Goal: Task Accomplishment & Management: Complete application form

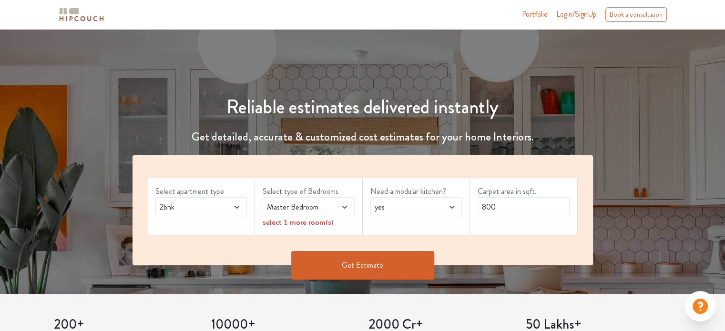
scroll to position [56, 0]
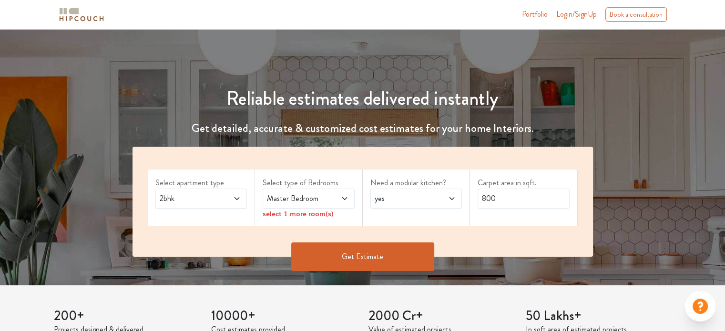
click at [311, 194] on span "Master Bedroom" at bounding box center [296, 198] width 62 height 11
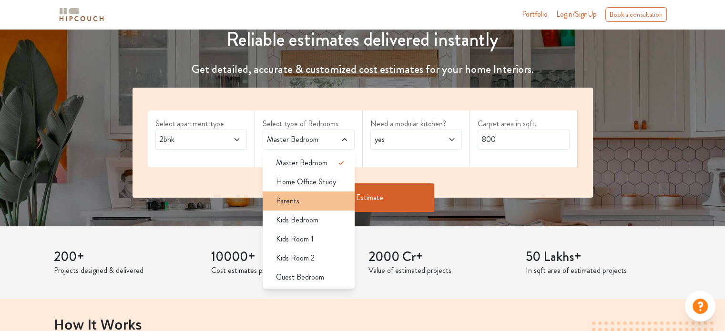
scroll to position [109, 0]
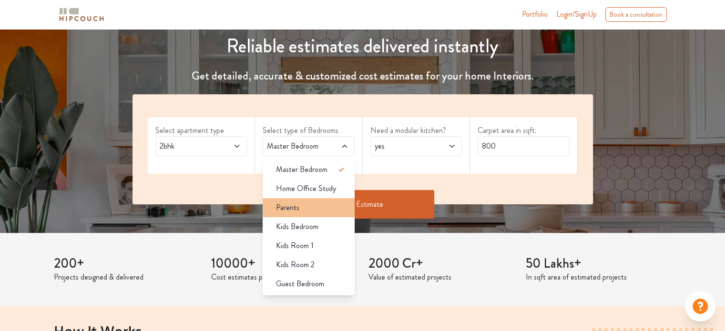
click at [312, 209] on div "Parents" at bounding box center [311, 207] width 86 height 11
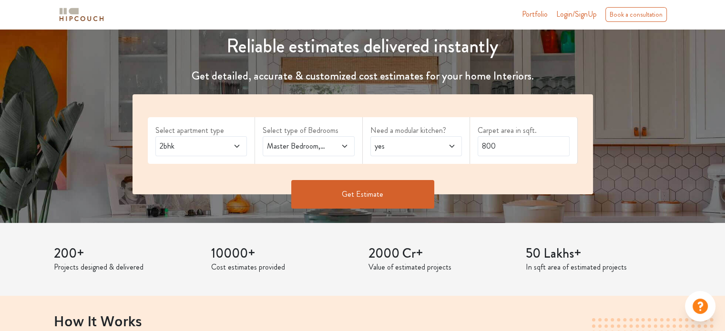
click at [344, 144] on icon at bounding box center [345, 147] width 8 height 8
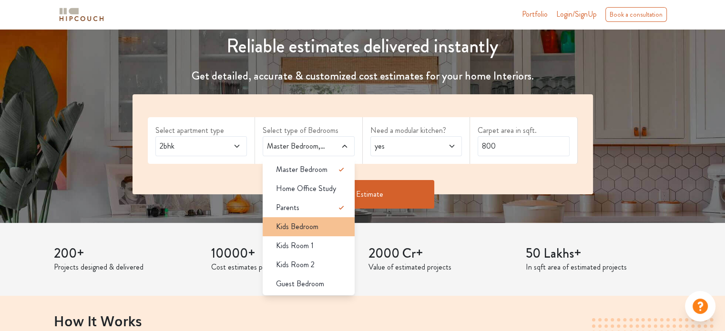
click at [311, 227] on span "Kids Bedroom" at bounding box center [297, 226] width 42 height 11
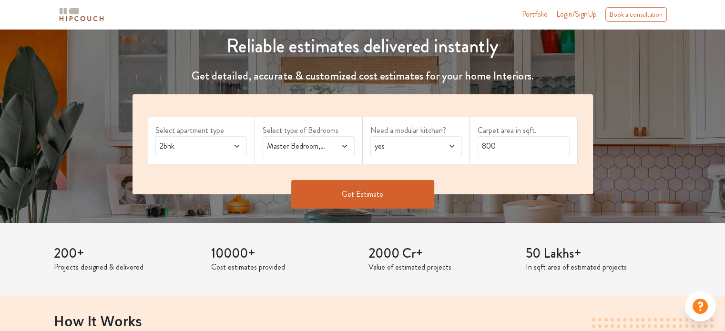
click at [345, 144] on icon at bounding box center [345, 147] width 8 height 8
click at [511, 144] on input "800" at bounding box center [524, 146] width 92 height 20
drag, startPoint x: 496, startPoint y: 144, endPoint x: 463, endPoint y: 149, distance: 33.2
click at [463, 149] on div "Select apartment type 2bhk Select type of Bedrooms Master Bedroom,Kids Bedroom …" at bounding box center [363, 144] width 460 height 100
type input "630"
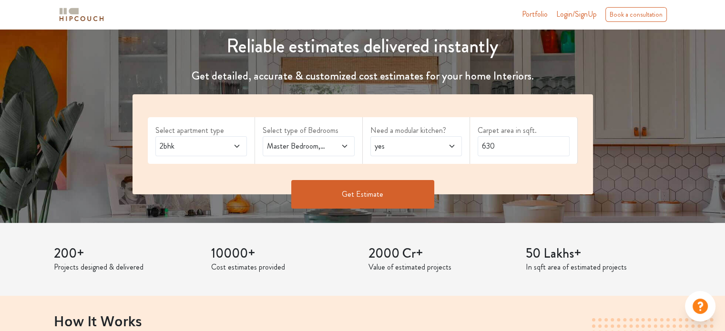
click at [373, 195] on button "Get Estimate" at bounding box center [362, 194] width 143 height 29
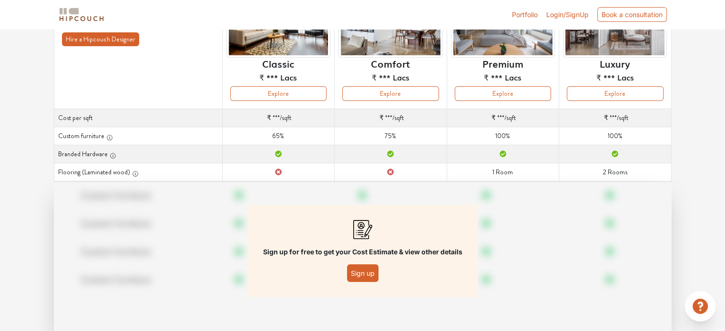
scroll to position [112, 0]
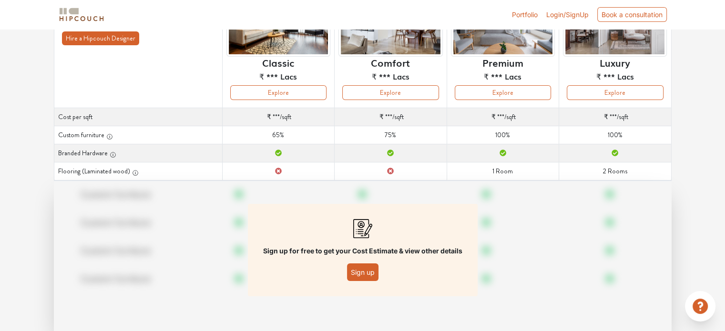
click at [367, 271] on button "Sign up" at bounding box center [362, 273] width 31 height 18
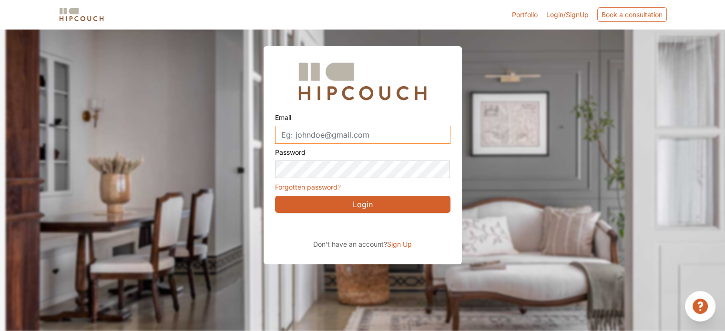
click at [356, 136] on input "Email" at bounding box center [362, 135] width 175 height 18
paste input "[EMAIL_ADDRESS][DOMAIN_NAME]"
type input "[EMAIL_ADDRESS][DOMAIN_NAME]"
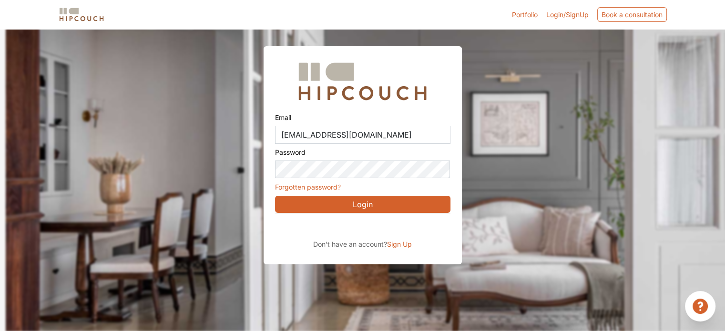
click at [394, 243] on span "Sign Up" at bounding box center [399, 244] width 25 height 8
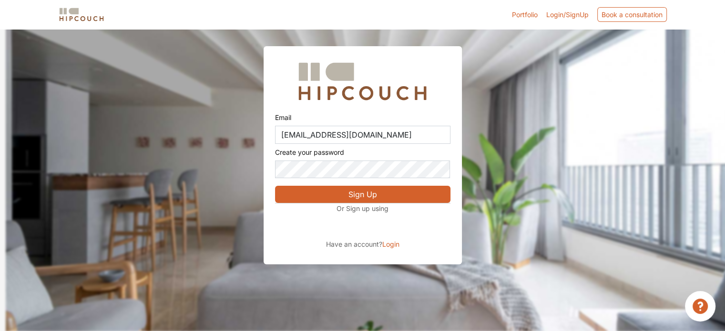
click at [390, 243] on span "Login" at bounding box center [390, 244] width 17 height 8
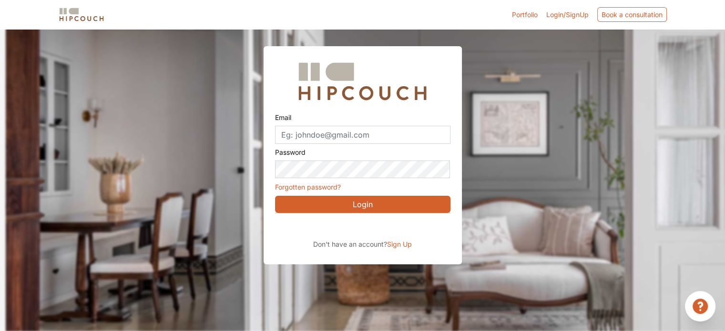
click at [390, 243] on span "Sign Up" at bounding box center [399, 244] width 25 height 8
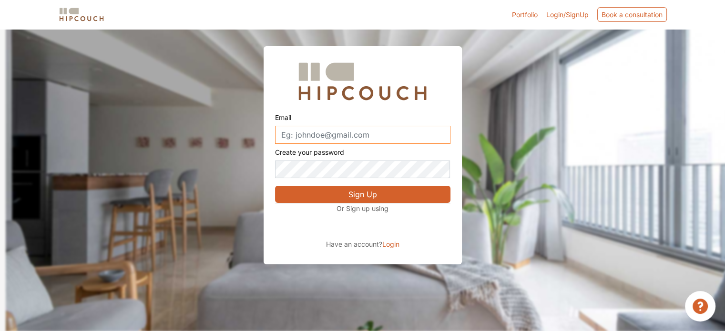
click at [323, 127] on input "Email" at bounding box center [362, 135] width 175 height 18
paste input "[EMAIL_ADDRESS][DOMAIN_NAME]"
type input "[EMAIL_ADDRESS][DOMAIN_NAME]"
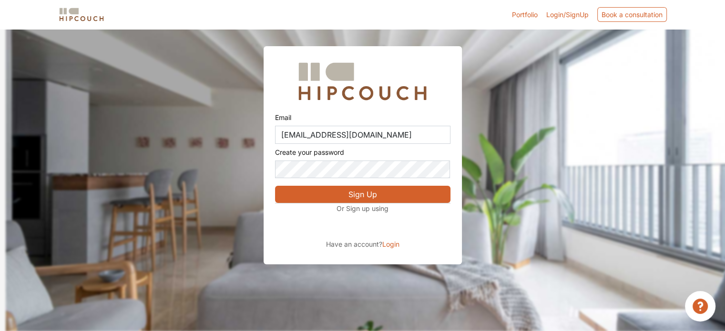
click at [348, 194] on button "Sign Up" at bounding box center [362, 194] width 175 height 17
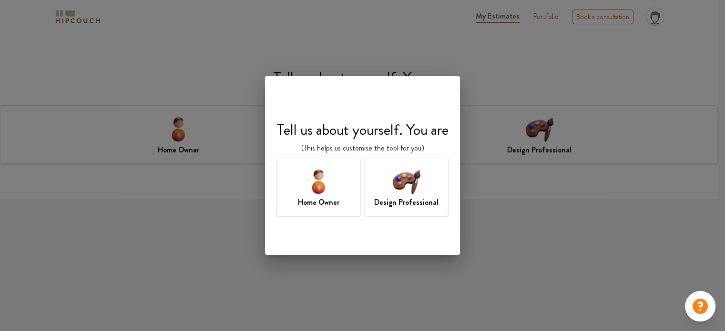
click at [323, 174] on img at bounding box center [318, 181] width 31 height 31
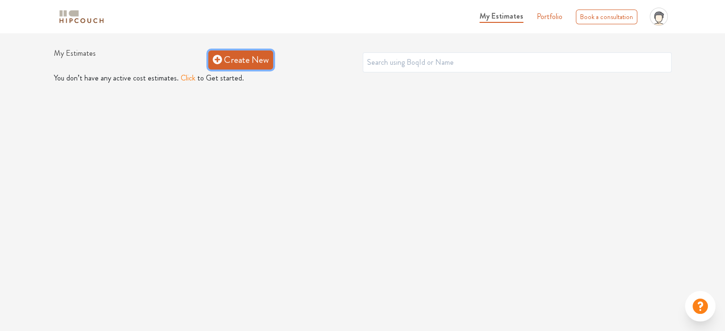
click at [250, 53] on link "Create New" at bounding box center [240, 60] width 65 height 19
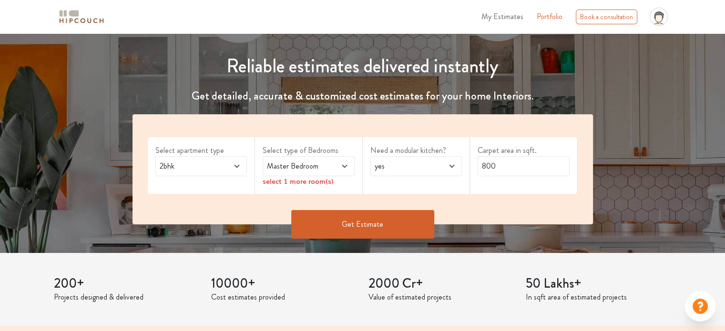
scroll to position [104, 0]
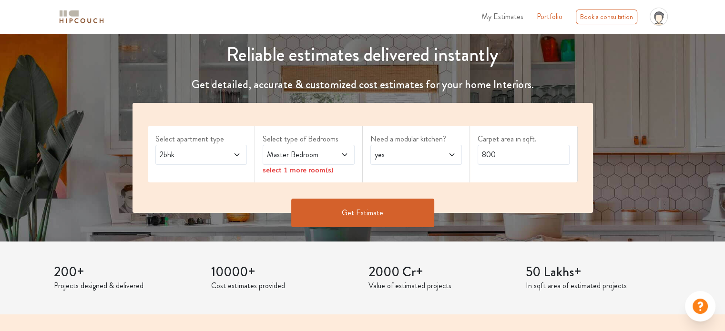
click at [311, 152] on span "Master Bedroom" at bounding box center [296, 154] width 62 height 11
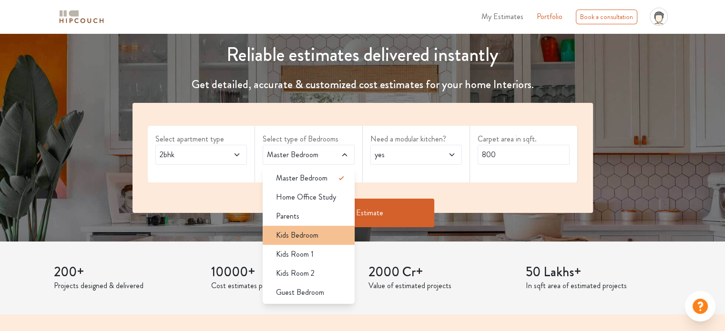
click at [303, 227] on li "Kids Bedroom" at bounding box center [309, 235] width 92 height 19
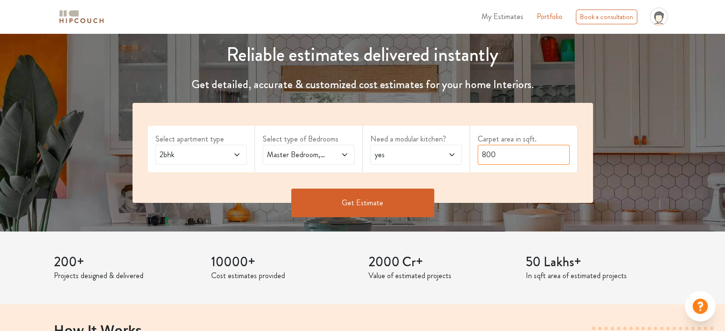
click at [493, 151] on input "800" at bounding box center [524, 155] width 92 height 20
drag, startPoint x: 494, startPoint y: 151, endPoint x: 461, endPoint y: 157, distance: 33.4
click at [461, 157] on div "Select apartment type 2bhk Select type of Bedrooms Master Bedroom,Kids Bedroom …" at bounding box center [363, 153] width 460 height 100
type input "630"
click at [366, 203] on button "Get Estimate" at bounding box center [362, 203] width 143 height 29
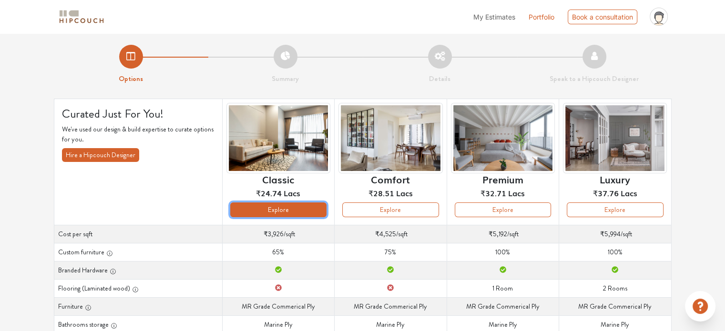
click at [290, 209] on button "Explore" at bounding box center [278, 210] width 96 height 15
